Goal: Task Accomplishment & Management: Manage account settings

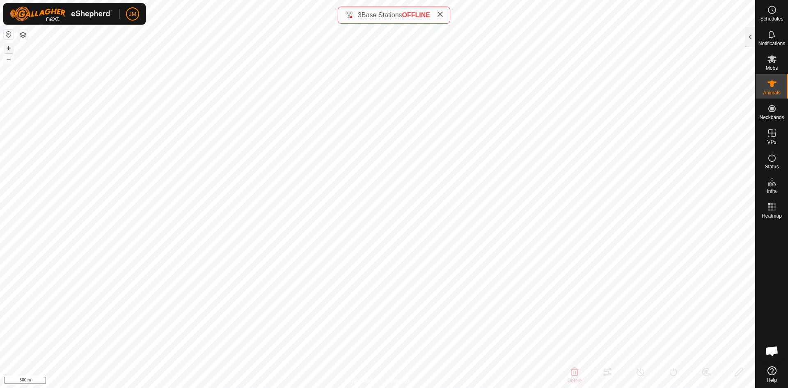
click at [11, 47] on button "+" at bounding box center [9, 48] width 10 height 10
click at [441, 17] on icon at bounding box center [440, 14] width 7 height 7
click at [9, 61] on button "–" at bounding box center [9, 59] width 10 height 10
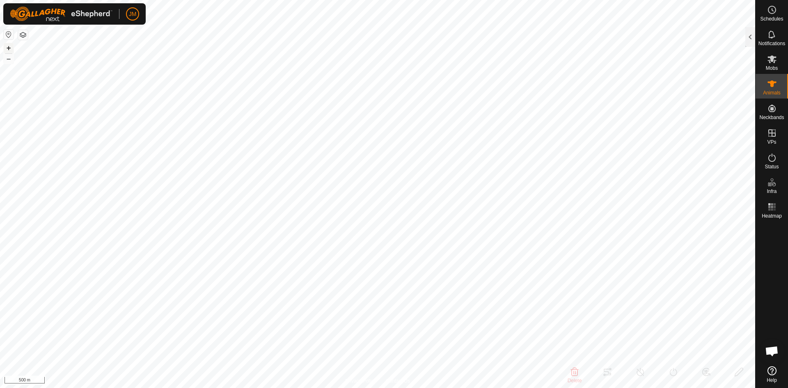
click at [8, 48] on button "+" at bounding box center [9, 48] width 10 height 10
click at [11, 59] on button "–" at bounding box center [9, 59] width 10 height 10
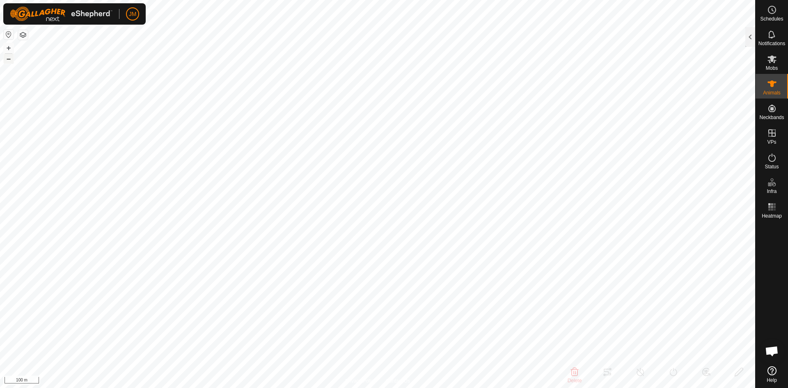
click at [11, 59] on button "–" at bounding box center [9, 59] width 10 height 10
type input "20219"
type input "-"
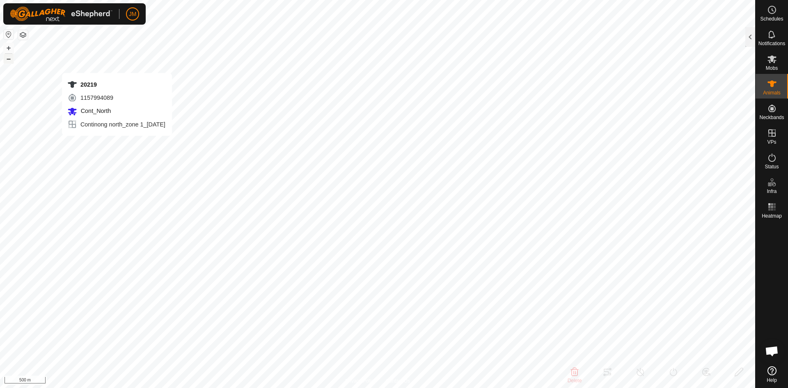
type input "-"
type input "240102"
type input "-"
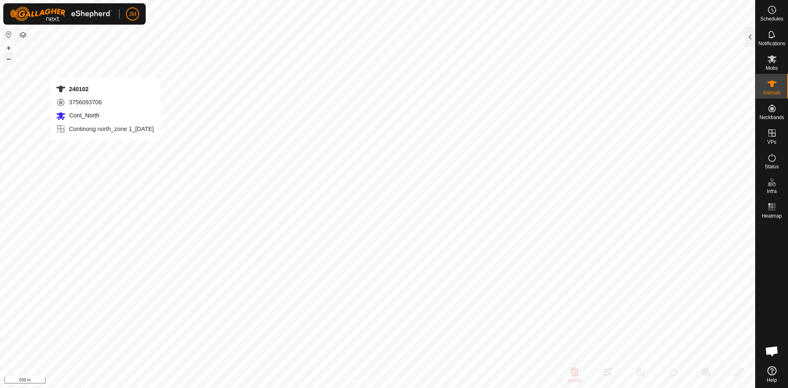
type input "-"
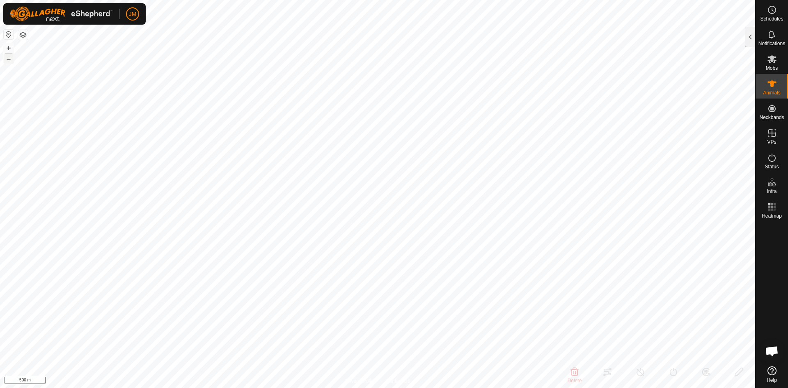
type input "240102"
